Goal: Use online tool/utility: Utilize a website feature to perform a specific function

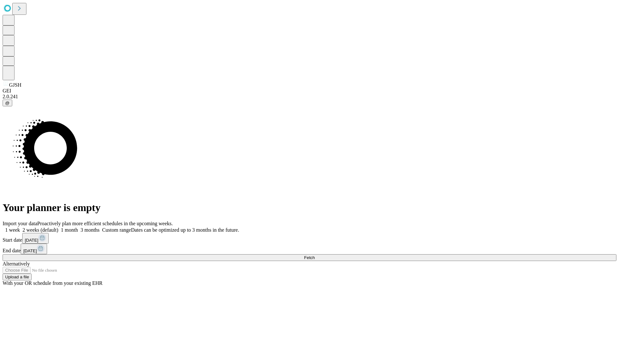
click at [315, 255] on span "Fetch" at bounding box center [309, 257] width 11 height 5
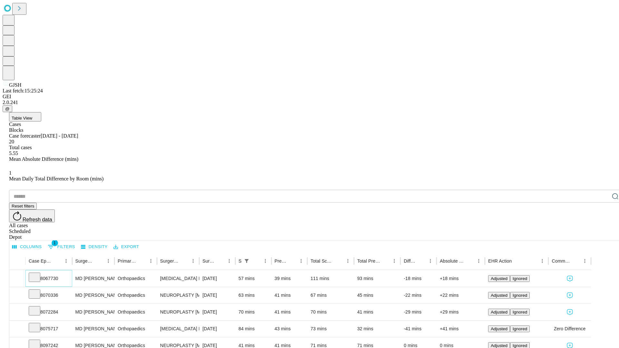
click at [38, 274] on icon at bounding box center [34, 277] width 6 height 6
